Goal: Navigation & Orientation: Find specific page/section

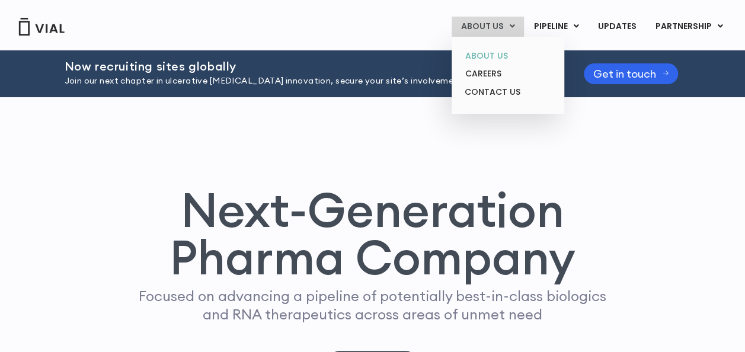
click at [497, 55] on link "ABOUT US" at bounding box center [508, 56] width 104 height 18
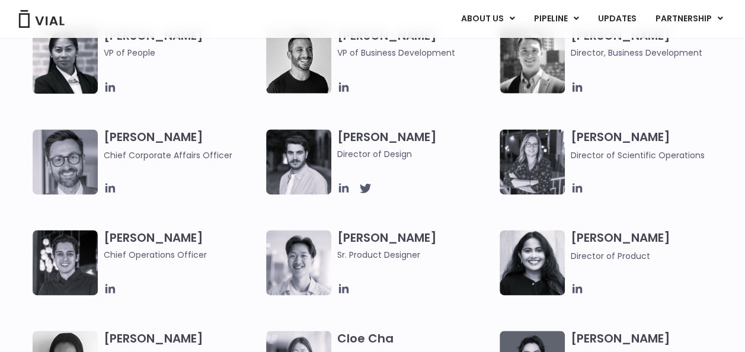
scroll to position [652, 0]
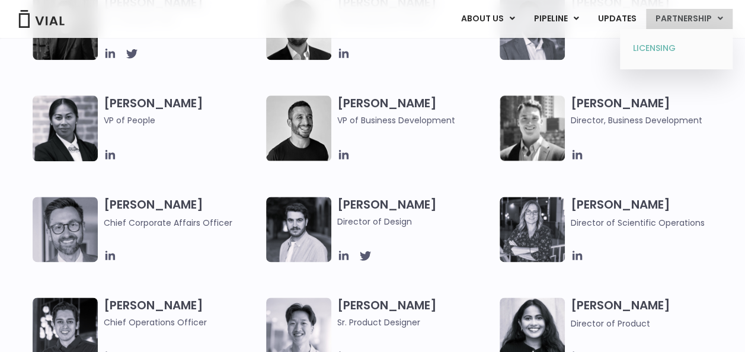
click at [661, 45] on link "LICENSING" at bounding box center [676, 48] width 104 height 19
